Goal: Information Seeking & Learning: Check status

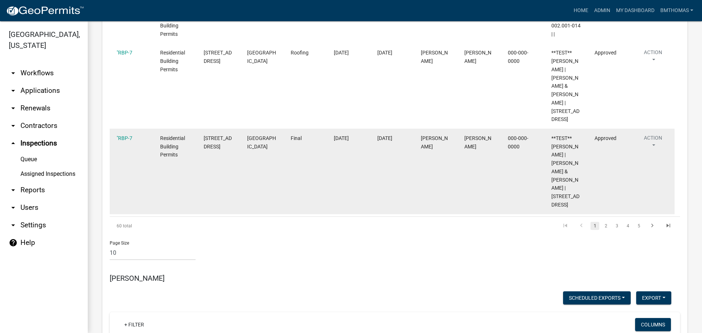
scroll to position [3836, 0]
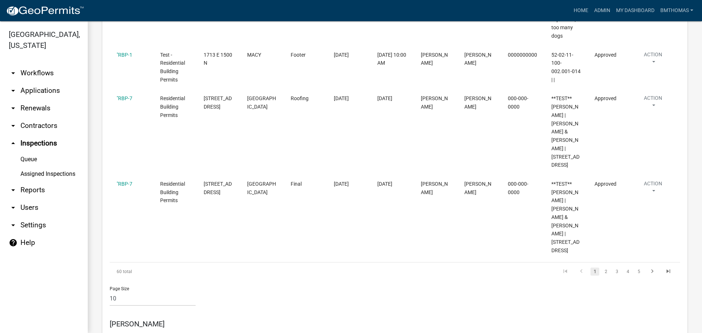
click at [21, 82] on link "arrow_drop_down Applications" at bounding box center [44, 91] width 88 height 18
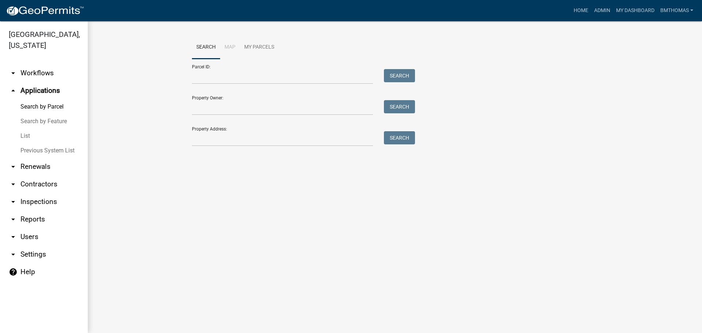
click at [28, 129] on link "List" at bounding box center [44, 136] width 88 height 15
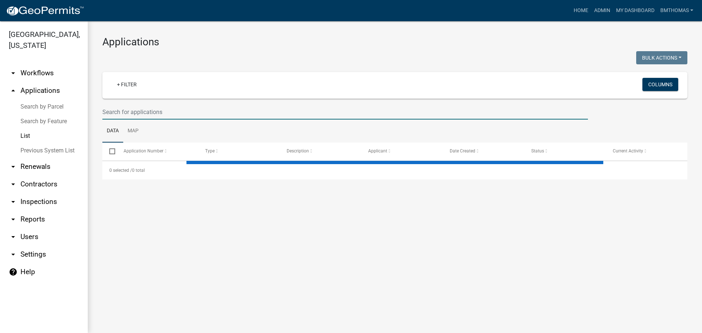
click at [156, 116] on input "text" at bounding box center [344, 112] width 485 height 15
select select "3: 100"
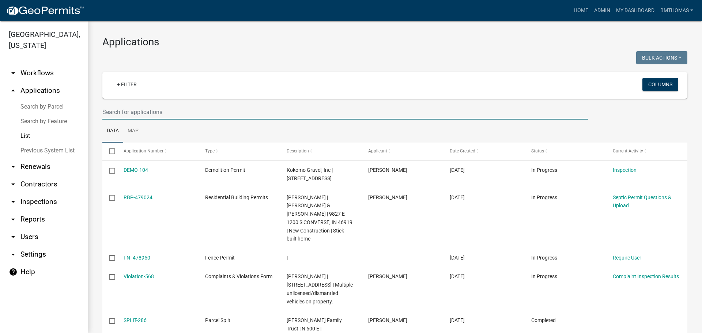
click at [124, 114] on input "text" at bounding box center [344, 112] width 485 height 15
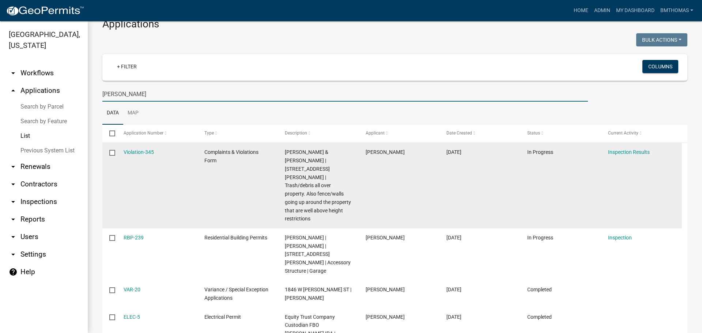
scroll to position [11, 0]
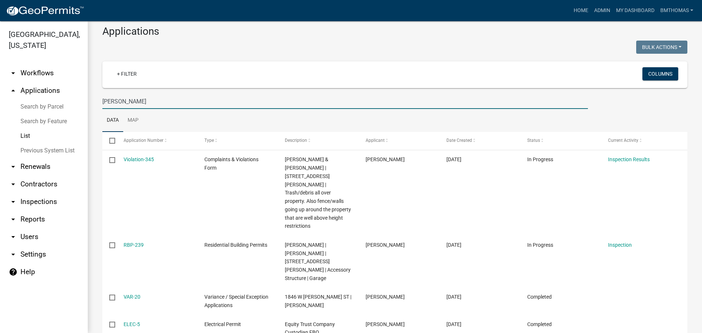
type input "[PERSON_NAME]"
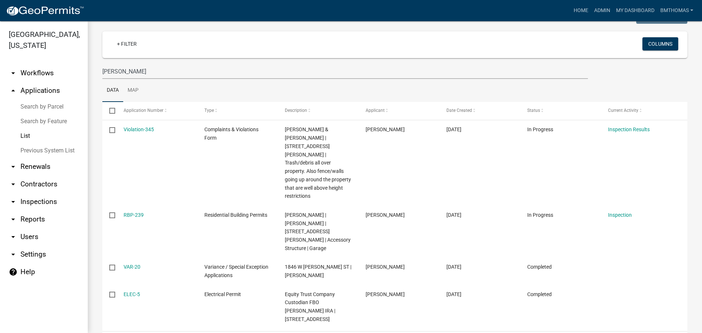
scroll to position [47, 0]
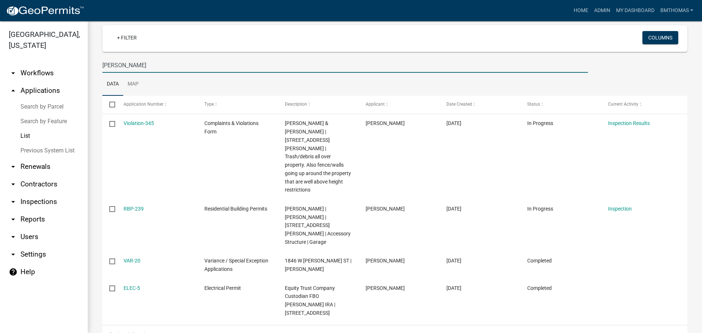
drag, startPoint x: 134, startPoint y: 67, endPoint x: 78, endPoint y: 67, distance: 56.3
click at [78, 67] on div "[GEOGRAPHIC_DATA], [US_STATE] arrow_drop_down Workflows List arrow_drop_up Appl…" at bounding box center [351, 177] width 702 height 312
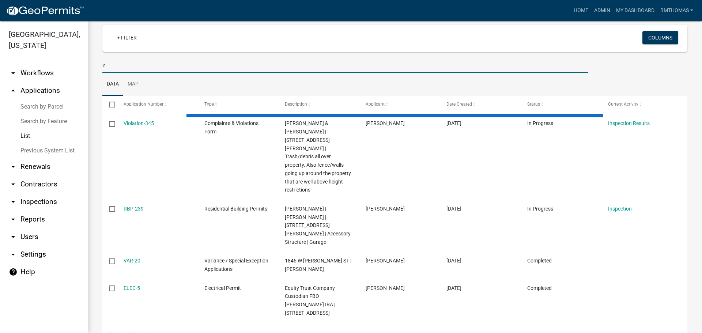
type input "ze"
select select "3: 100"
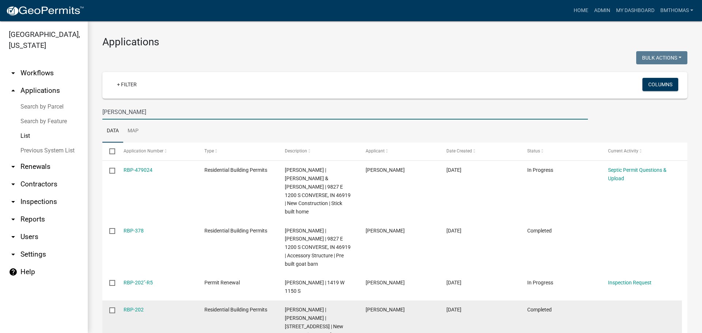
scroll to position [57, 0]
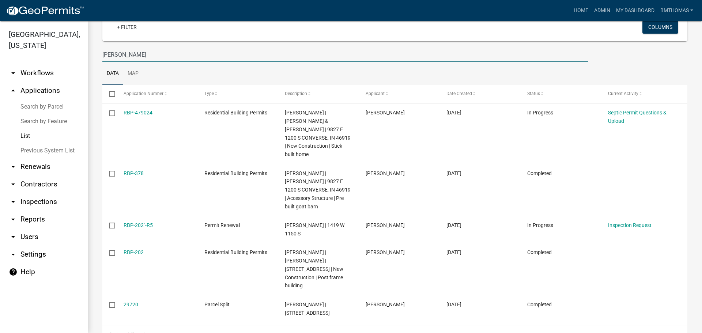
type input "[PERSON_NAME]"
drag, startPoint x: 129, startPoint y: 55, endPoint x: 107, endPoint y: 50, distance: 22.2
click at [107, 50] on input "[PERSON_NAME]" at bounding box center [344, 54] width 485 height 15
